Goal: Check status: Check status

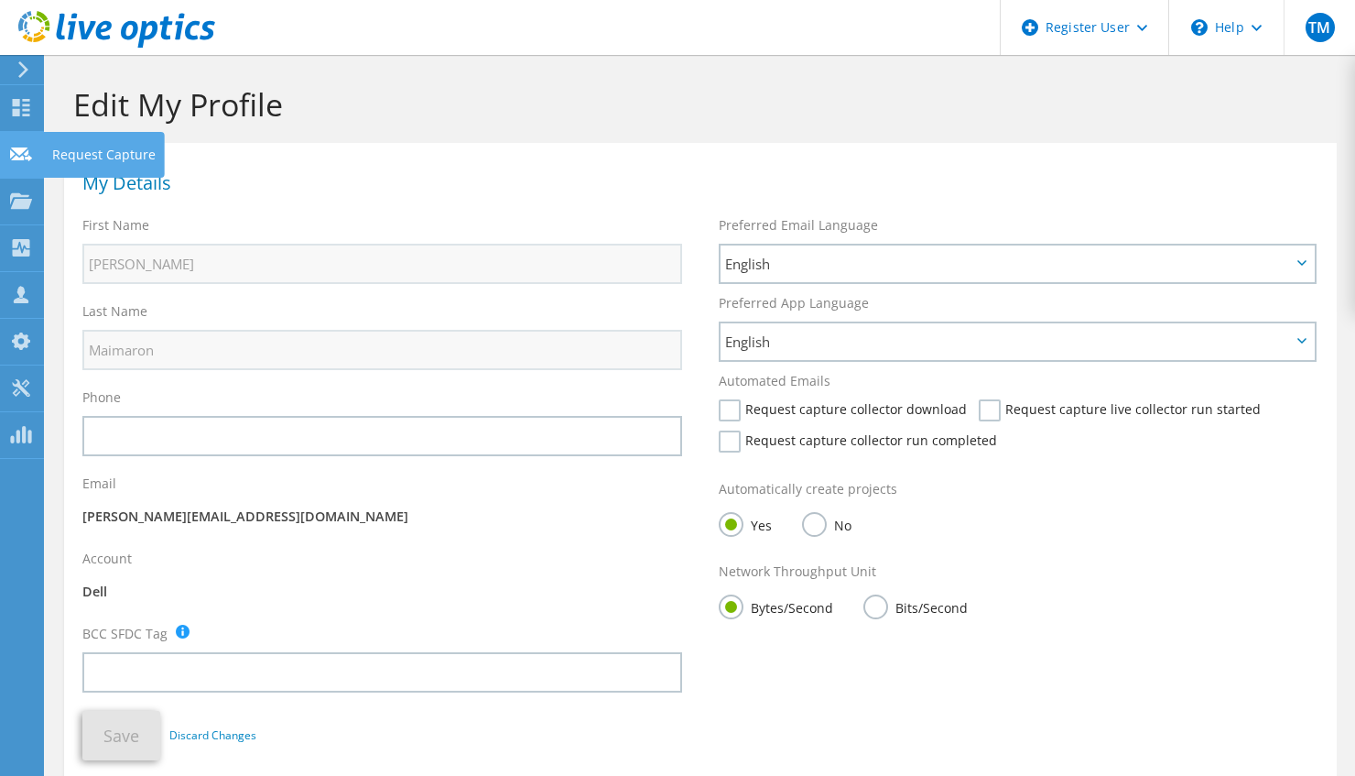
click at [18, 160] on icon at bounding box center [21, 154] width 22 height 17
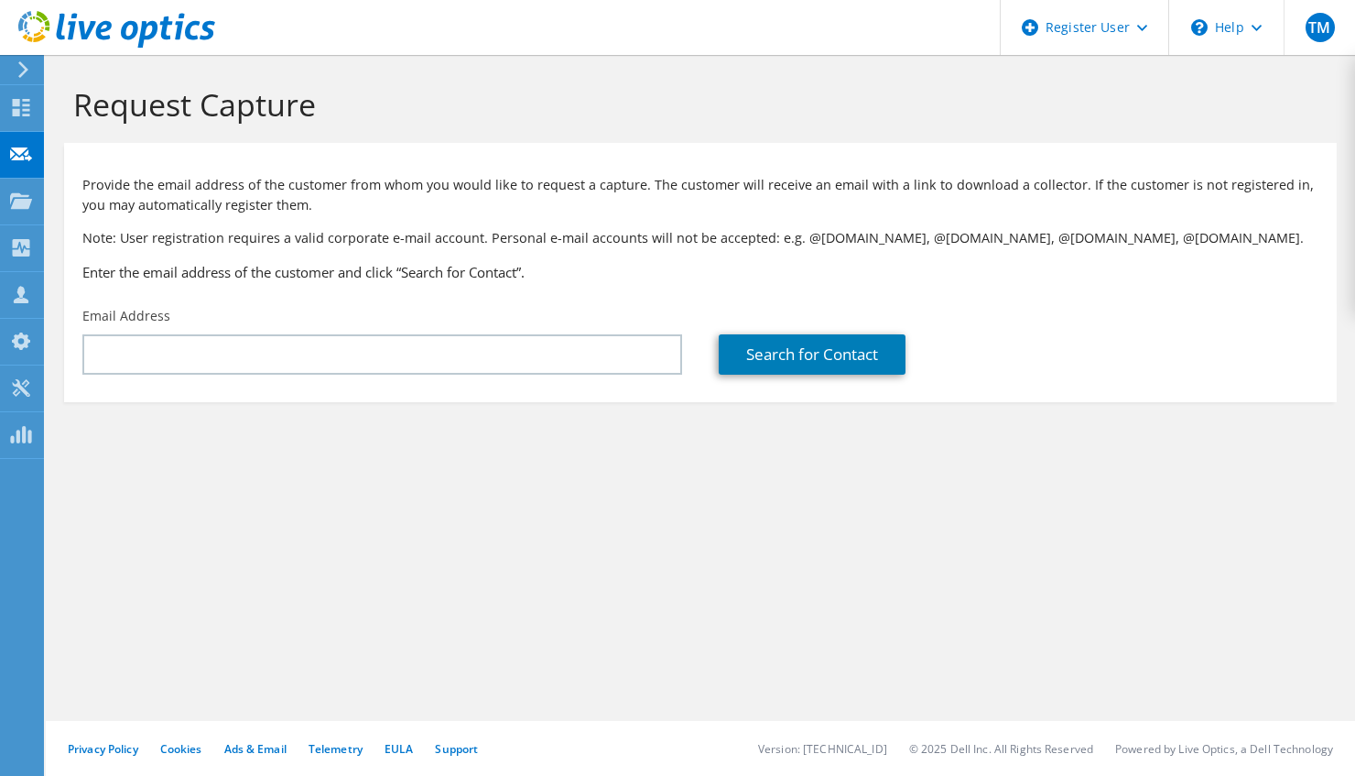
click at [571, 225] on div "Provide the email address of the customer from whom you would like to request a…" at bounding box center [700, 225] width 1273 height 146
click at [451, 271] on h3 "Enter the email address of the customer and click “Search for Contact”." at bounding box center [700, 272] width 1236 height 20
click at [30, 115] on div at bounding box center [21, 110] width 22 height 20
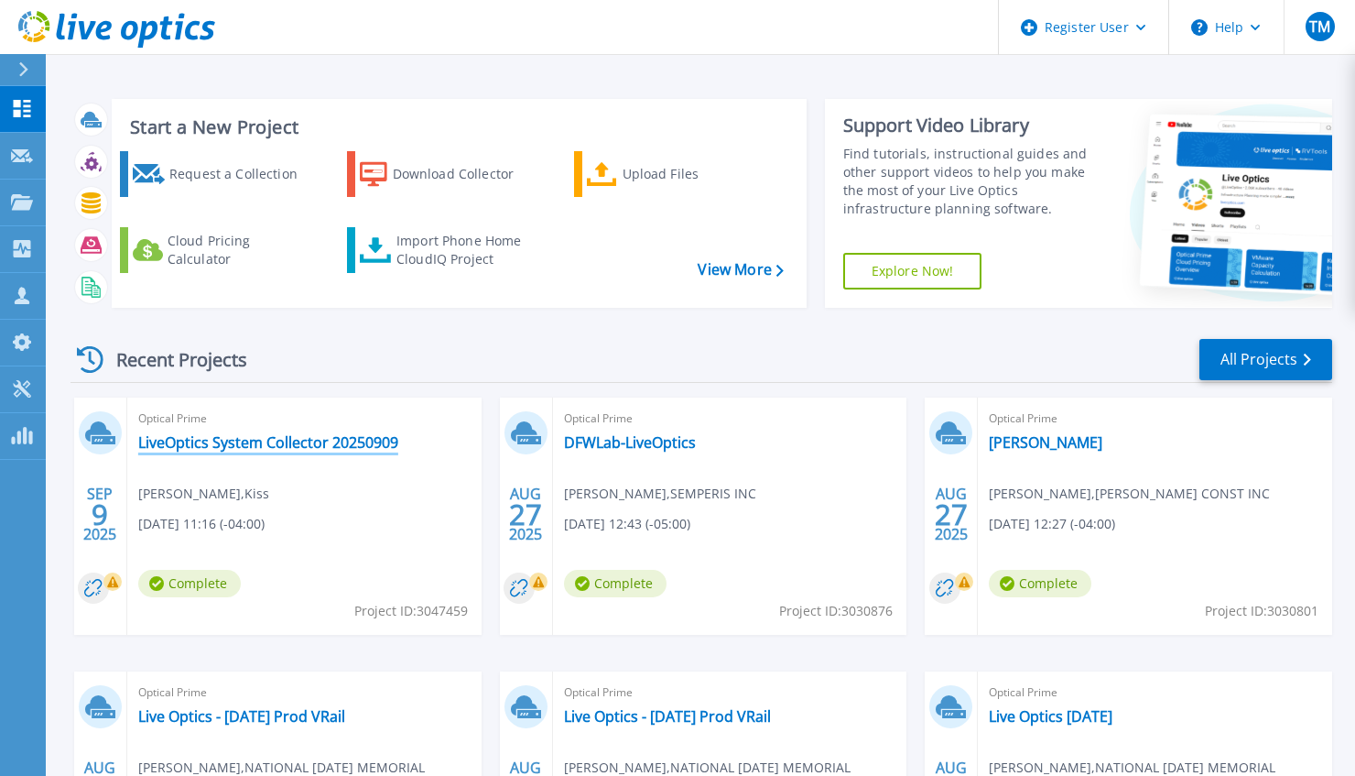
click at [282, 443] on link "LiveOptics System Collector 20250909" at bounding box center [268, 442] width 260 height 18
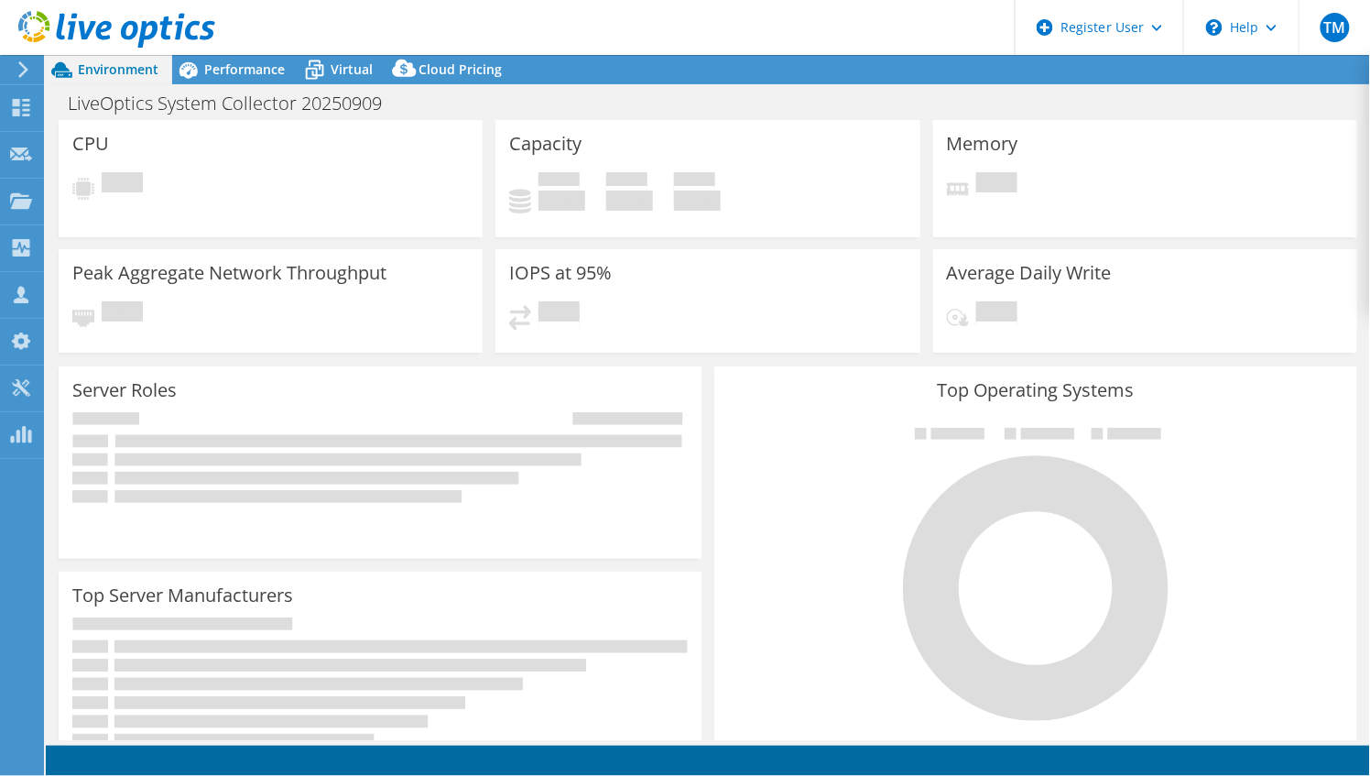
select select "USD"
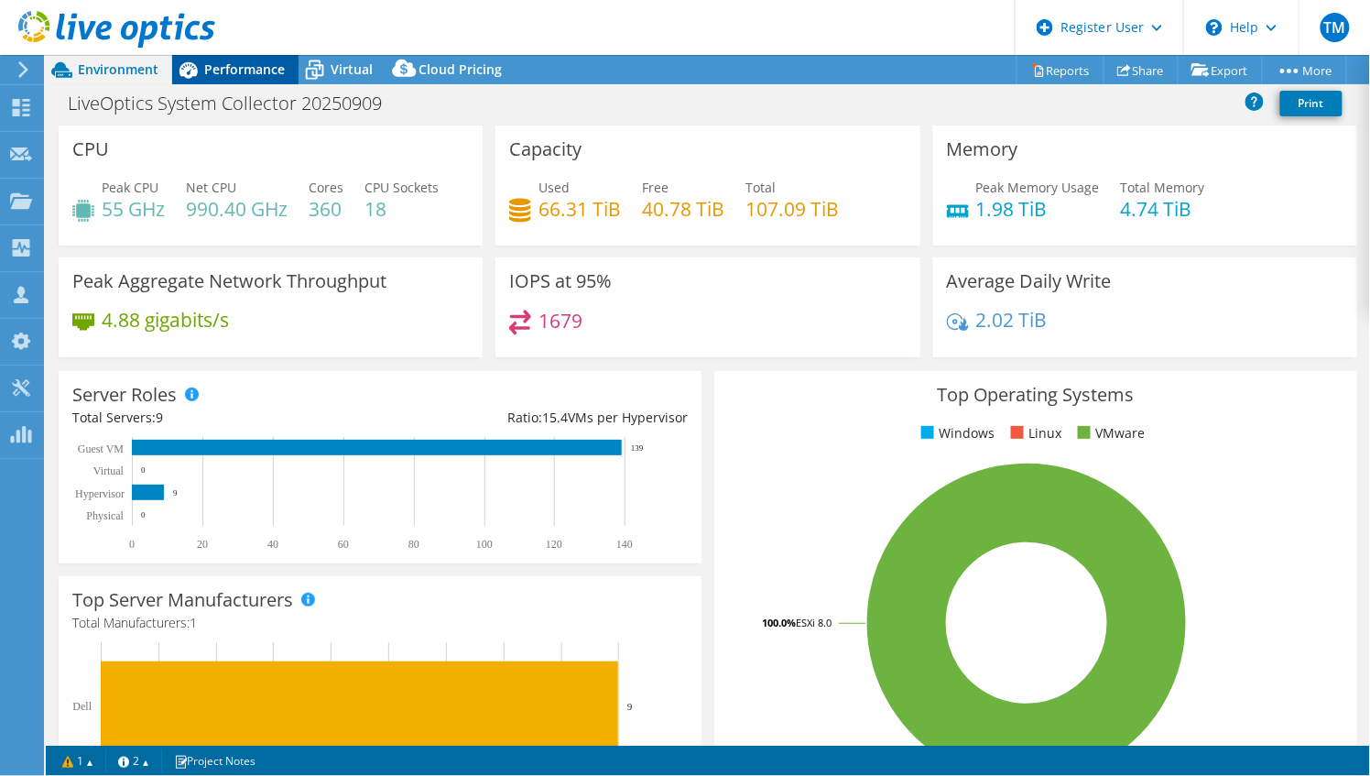
click at [208, 69] on span "Performance" at bounding box center [244, 68] width 81 height 17
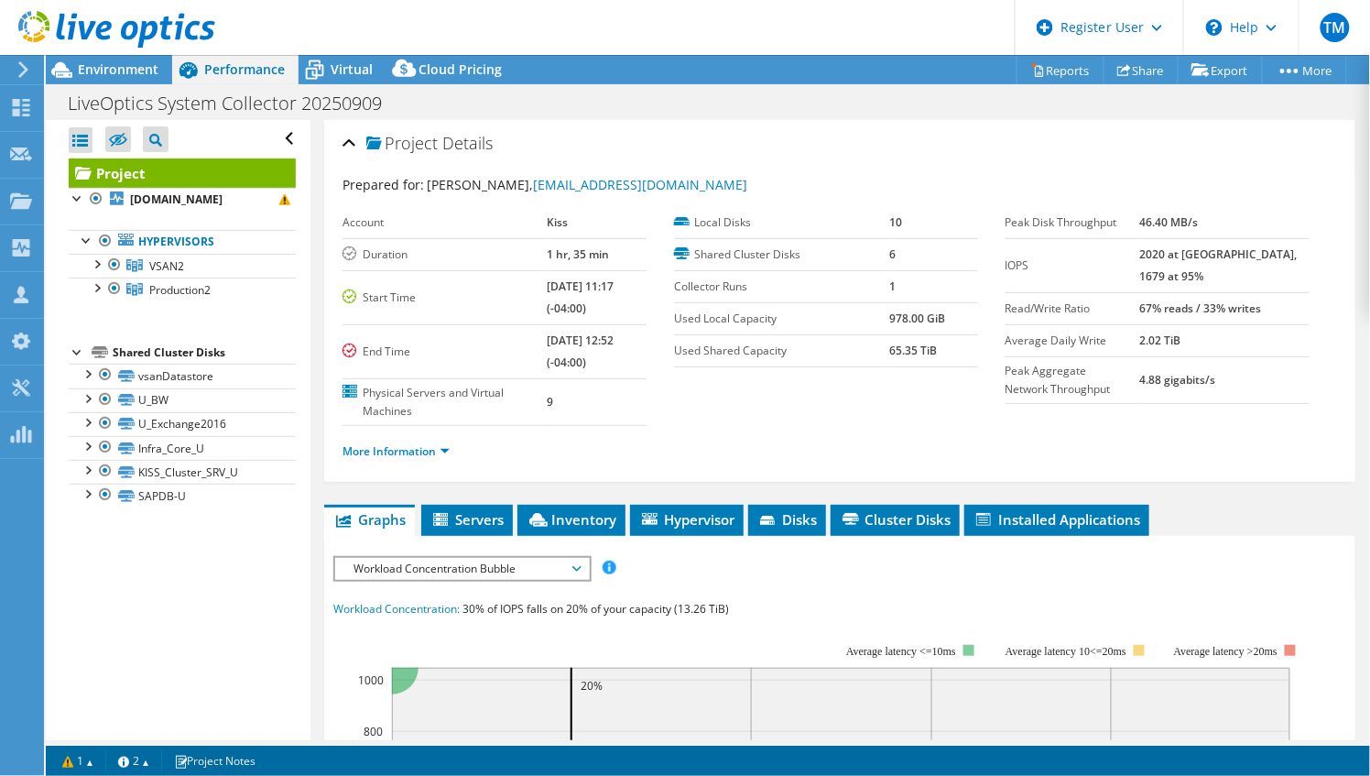
drag, startPoint x: 592, startPoint y: 362, endPoint x: 343, endPoint y: 249, distance: 273.4
click at [343, 249] on tbody "Account Kiss Duration 1 hr, 35 min Start Time 09/09/2025, 11:17 (-04:00) End Ti…" at bounding box center [494, 316] width 304 height 219
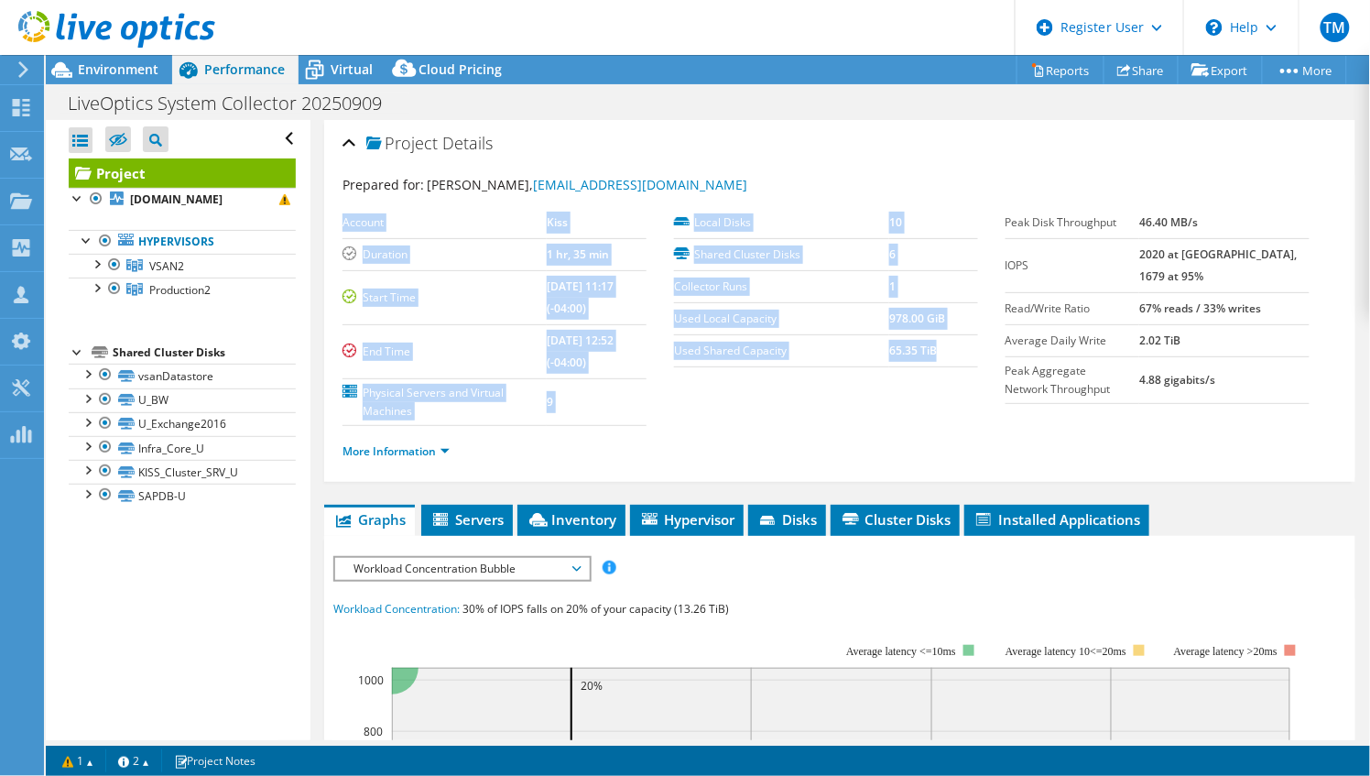
drag, startPoint x: 931, startPoint y: 352, endPoint x: 662, endPoint y: 212, distance: 303.1
click at [662, 212] on section "Account Kiss Duration 1 hr, 35 min Start Time 09/09/2025, 11:17 (-04:00) End Ti…" at bounding box center [673, 316] width 663 height 219
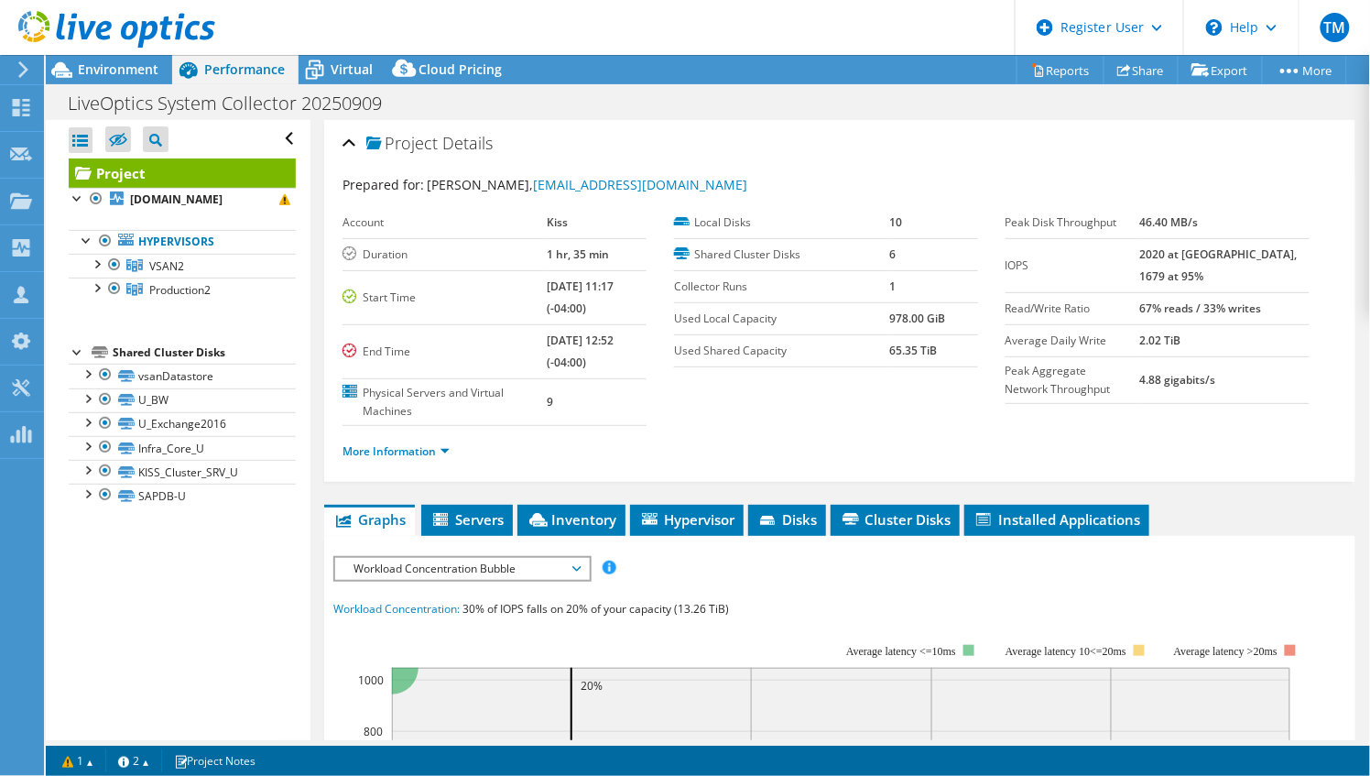
click at [819, 202] on section "Prepared for: Mirza Baig, mibaig@kissusa.com Account Kiss Duration 1 hr, 35 min…" at bounding box center [839, 326] width 994 height 302
